Goal: Transaction & Acquisition: Subscribe to service/newsletter

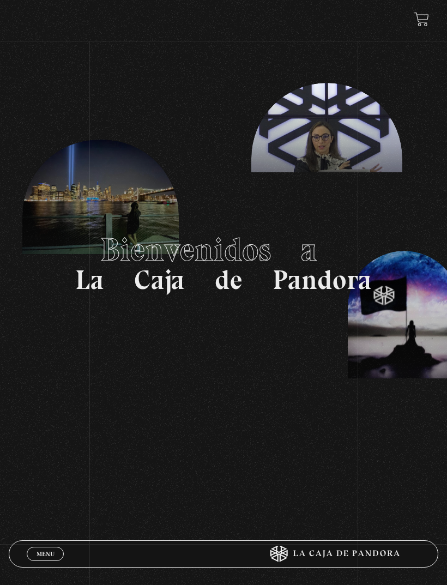
click at [46, 551] on span "Menu" at bounding box center [46, 554] width 18 height 7
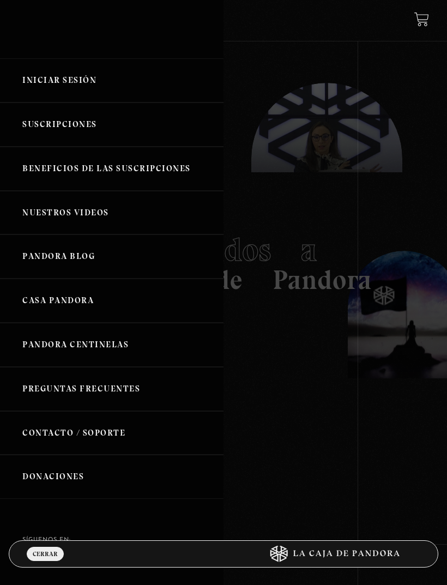
click at [88, 82] on link "Iniciar Sesión" at bounding box center [112, 80] width 224 height 44
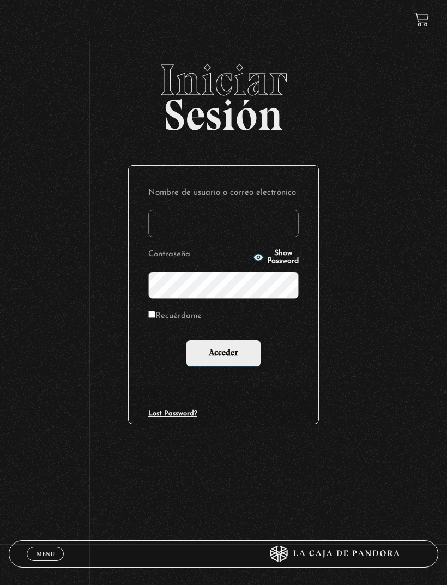
type input "[EMAIL_ADDRESS][DOMAIN_NAME]"
click at [224, 355] on input "Acceder" at bounding box center [223, 353] width 75 height 27
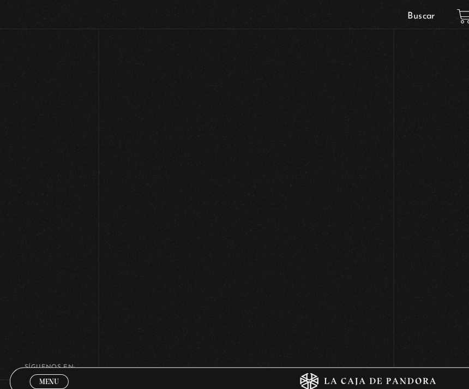
scroll to position [324, 0]
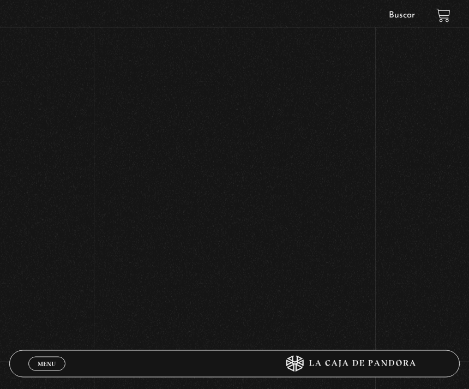
scroll to position [315, 0]
